Goal: Transaction & Acquisition: Purchase product/service

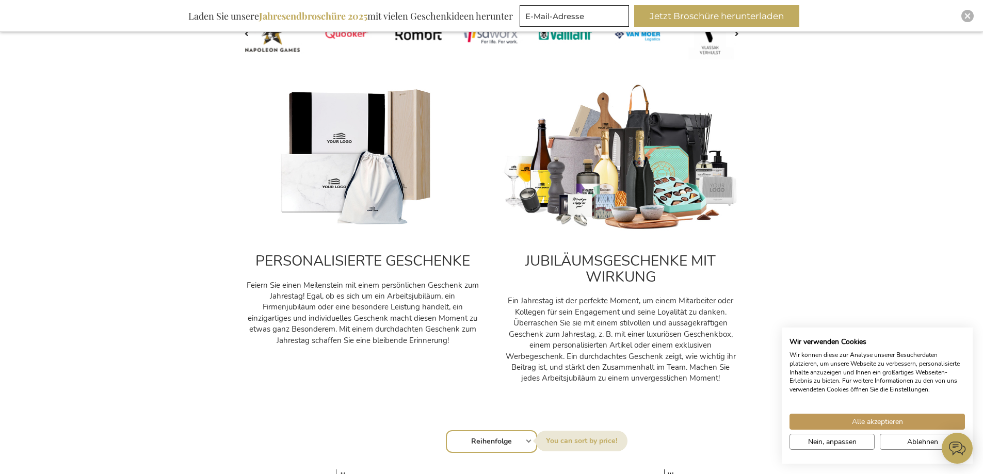
scroll to position [413, 0]
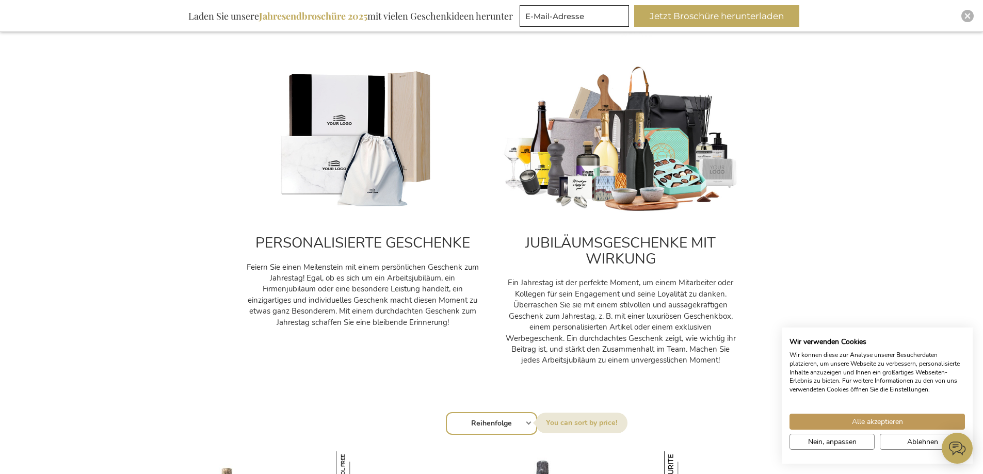
click at [513, 420] on select "Reihenfolge Best Sellers Am meisten angesehen Neu Biggest Saving Price: low to …" at bounding box center [491, 423] width 91 height 23
select select "bestsellers"
click at [446, 412] on select "Reihenfolge Best Sellers Am meisten angesehen Neu Biggest Saving Price: low to …" at bounding box center [491, 423] width 91 height 23
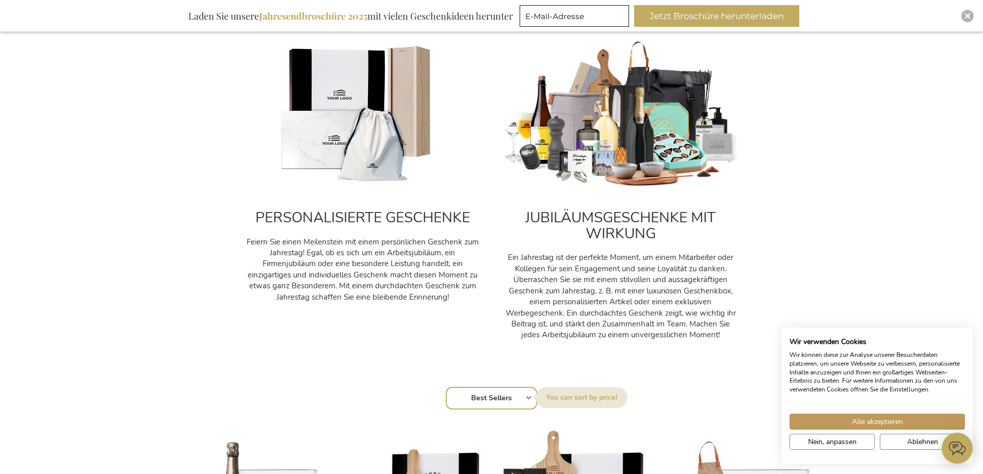
scroll to position [439, 0]
click at [335, 79] on img at bounding box center [362, 114] width 237 height 148
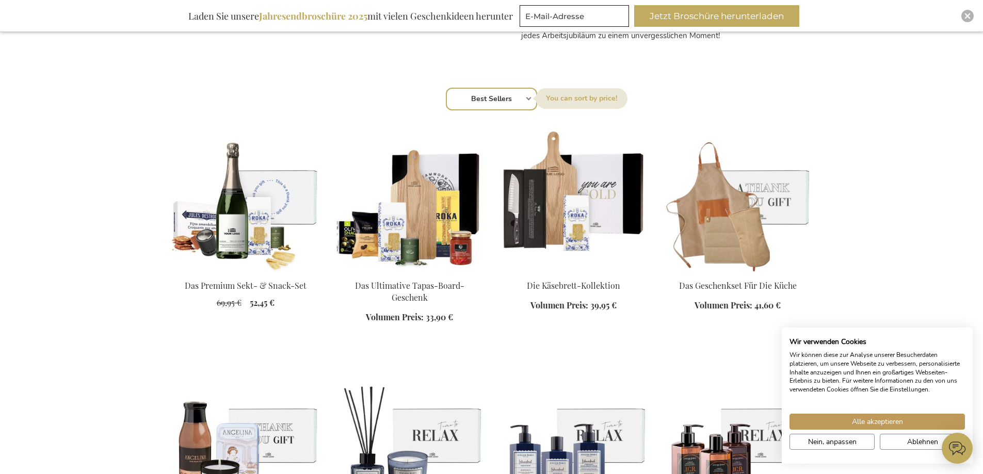
scroll to position [748, 0]
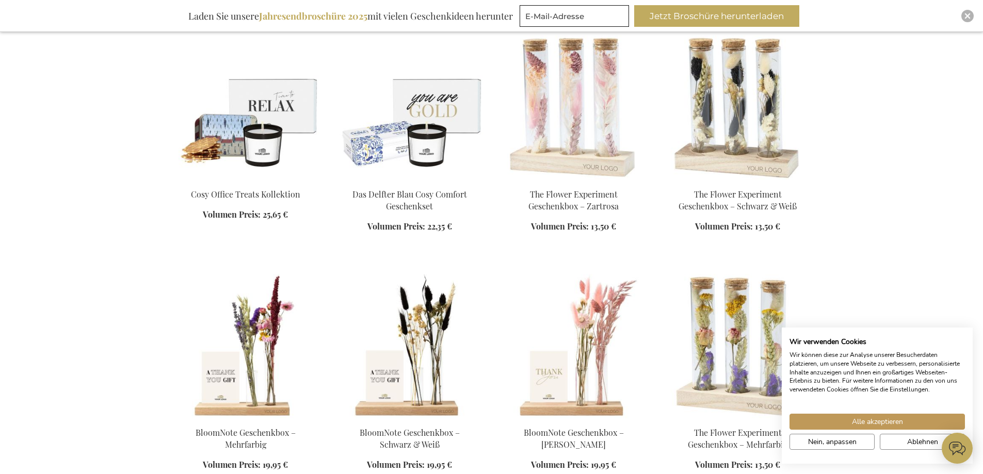
scroll to position [1884, 0]
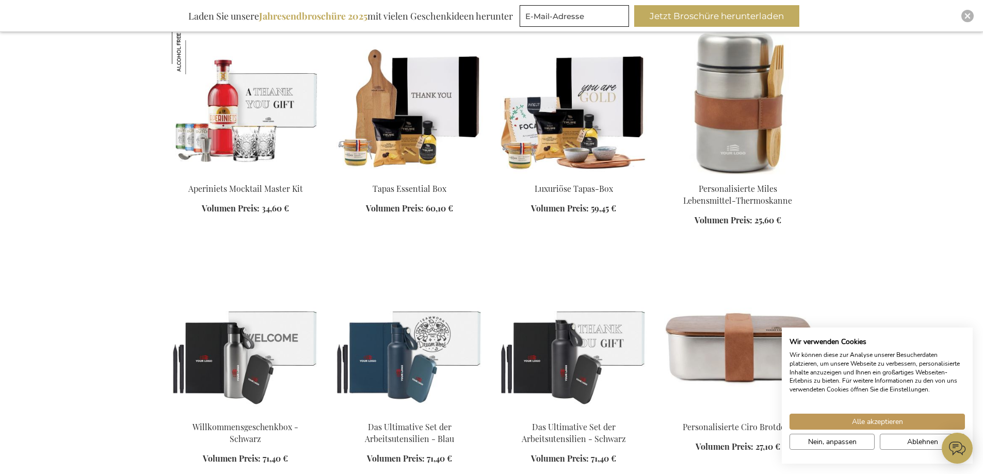
scroll to position [2542, 0]
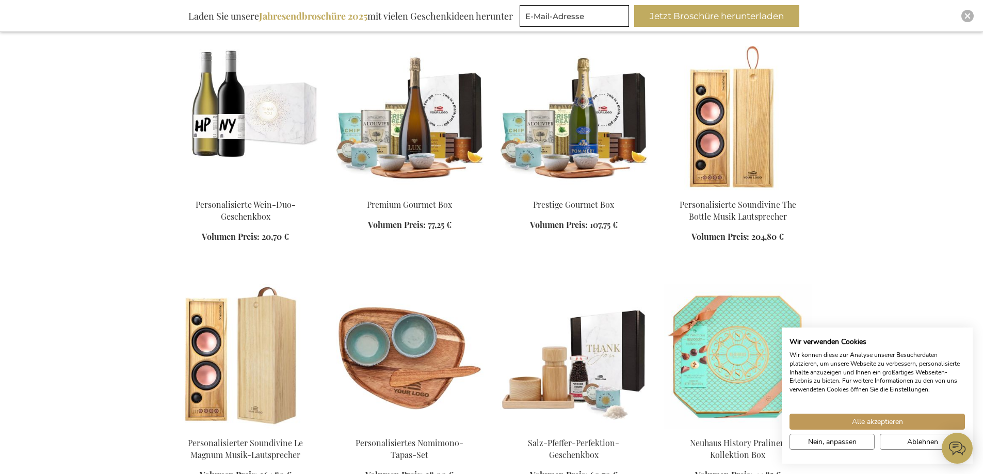
scroll to position [3238, 0]
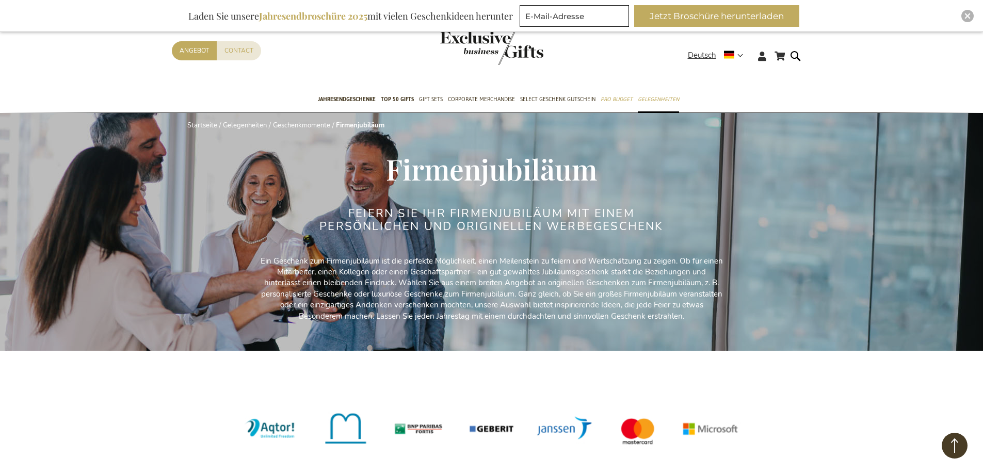
select select "bestsellers"
